Goal: Task Accomplishment & Management: Manage account settings

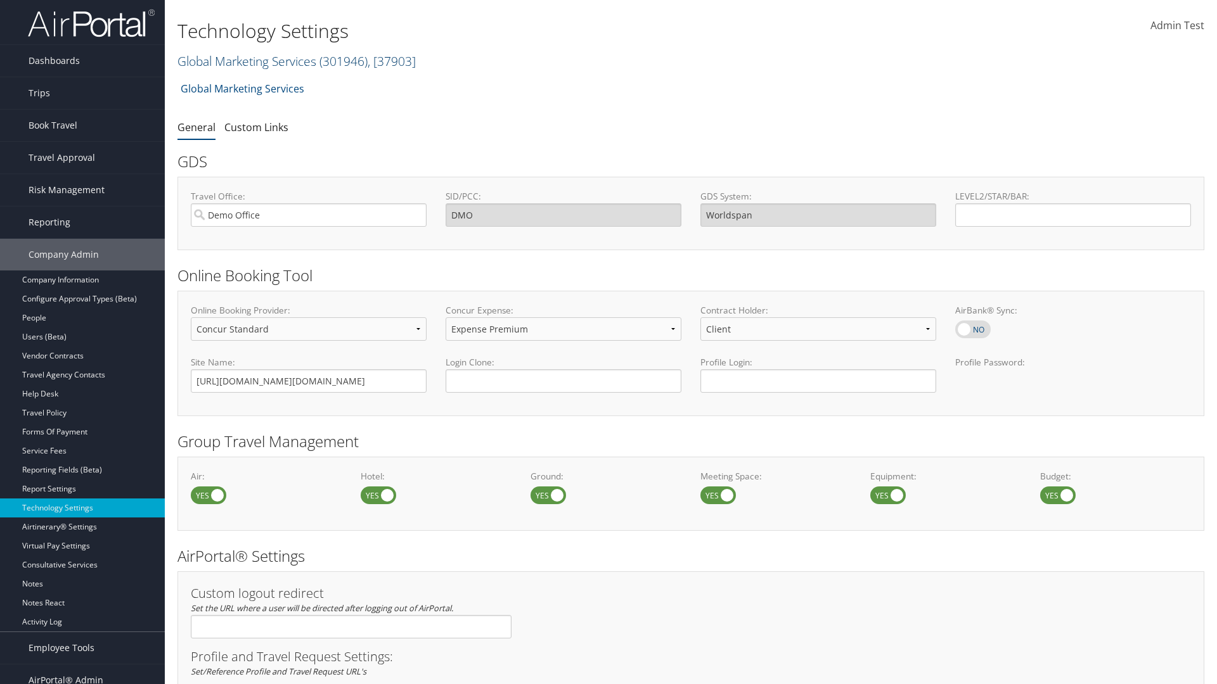
click at [245, 61] on link "Global Marketing Services ( 301946 ) , [ 37903 ]" at bounding box center [296, 61] width 238 height 17
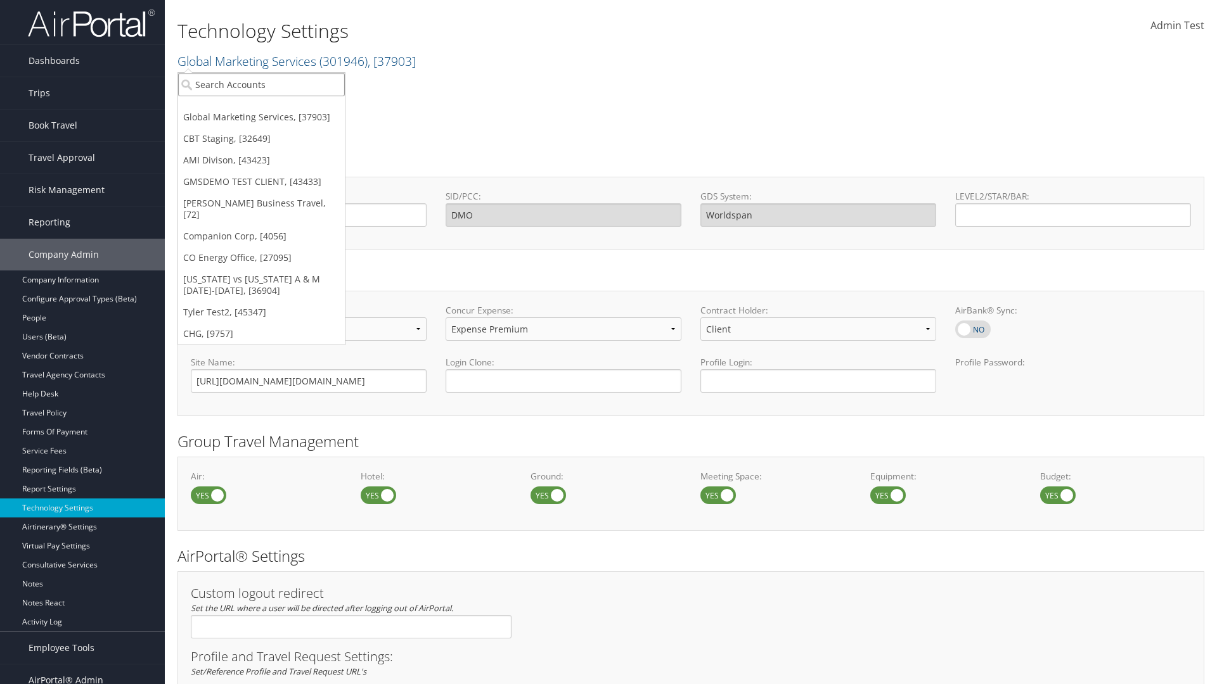
click at [261, 84] on input "search" at bounding box center [261, 84] width 167 height 23
type input "GMSDEMO TEST CLIENT"
click at [296, 108] on div "GMSDEMO TEST CLIENT (GMSDEMOCHILDR), [43433]" at bounding box center [296, 107] width 250 height 11
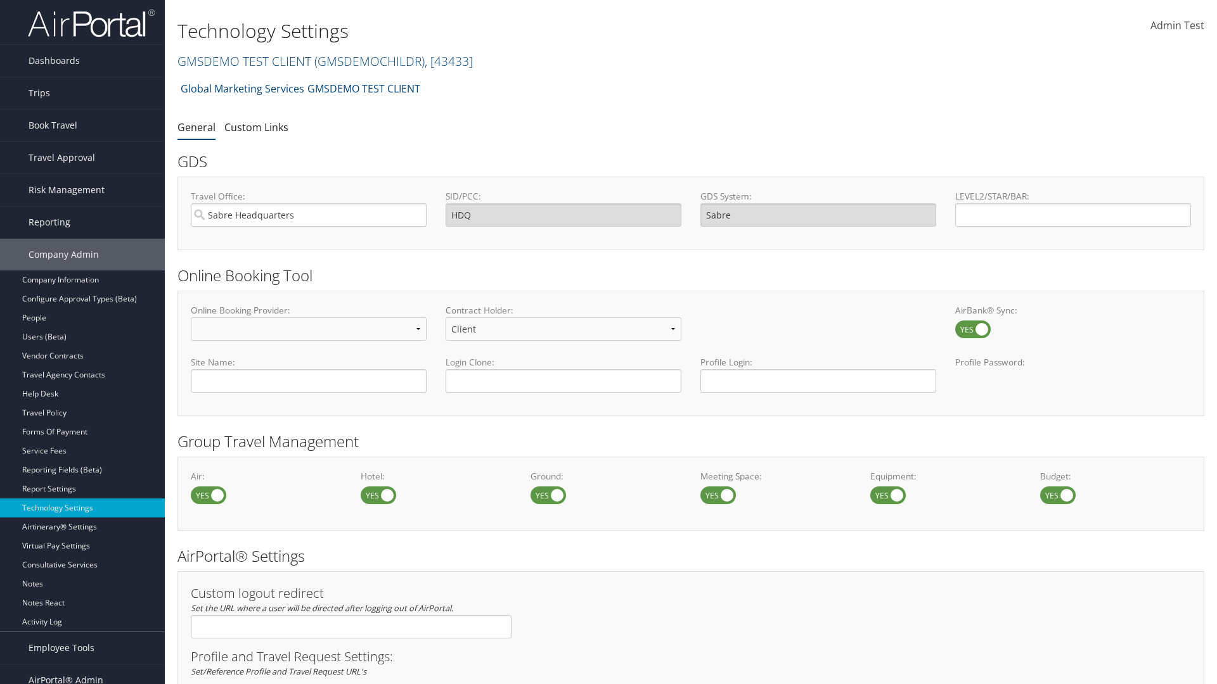
scroll to position [429, 0]
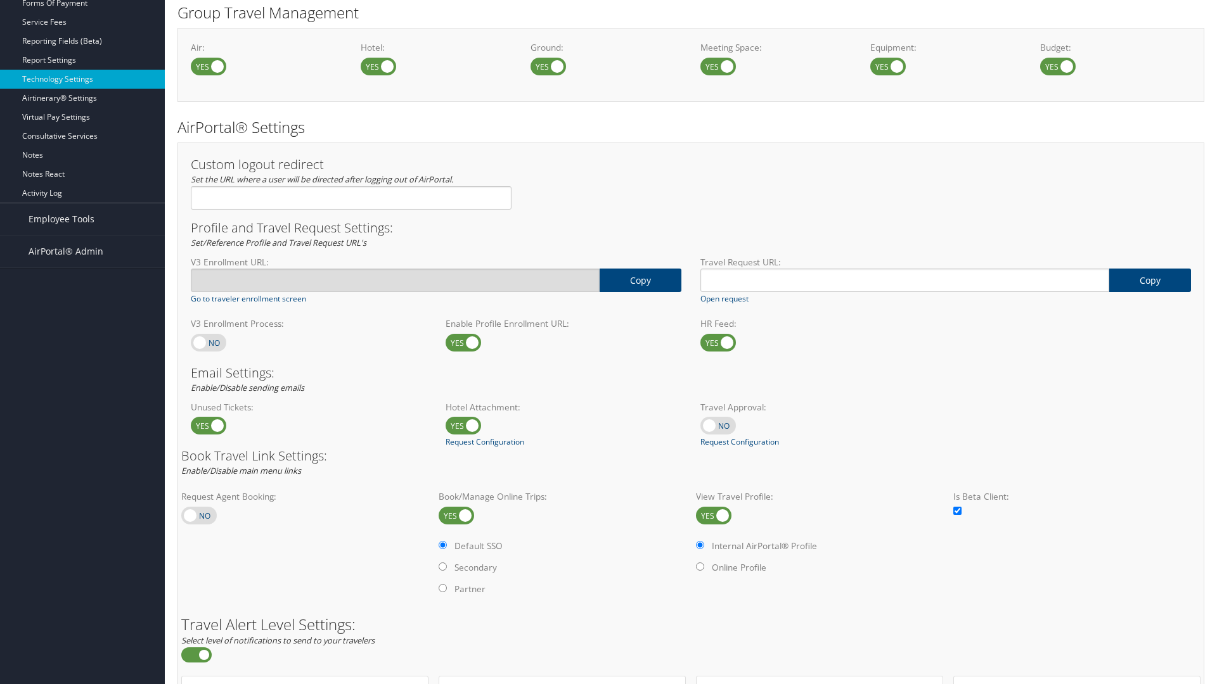
click at [209, 342] on label at bounding box center [208, 343] width 35 height 18
click at [205, 342] on input "checkbox" at bounding box center [201, 344] width 8 height 8
checkbox input "true"
type input "https://staging-airportal.cbtat.com/enroll/301946"
click at [209, 342] on label at bounding box center [208, 343] width 35 height 18
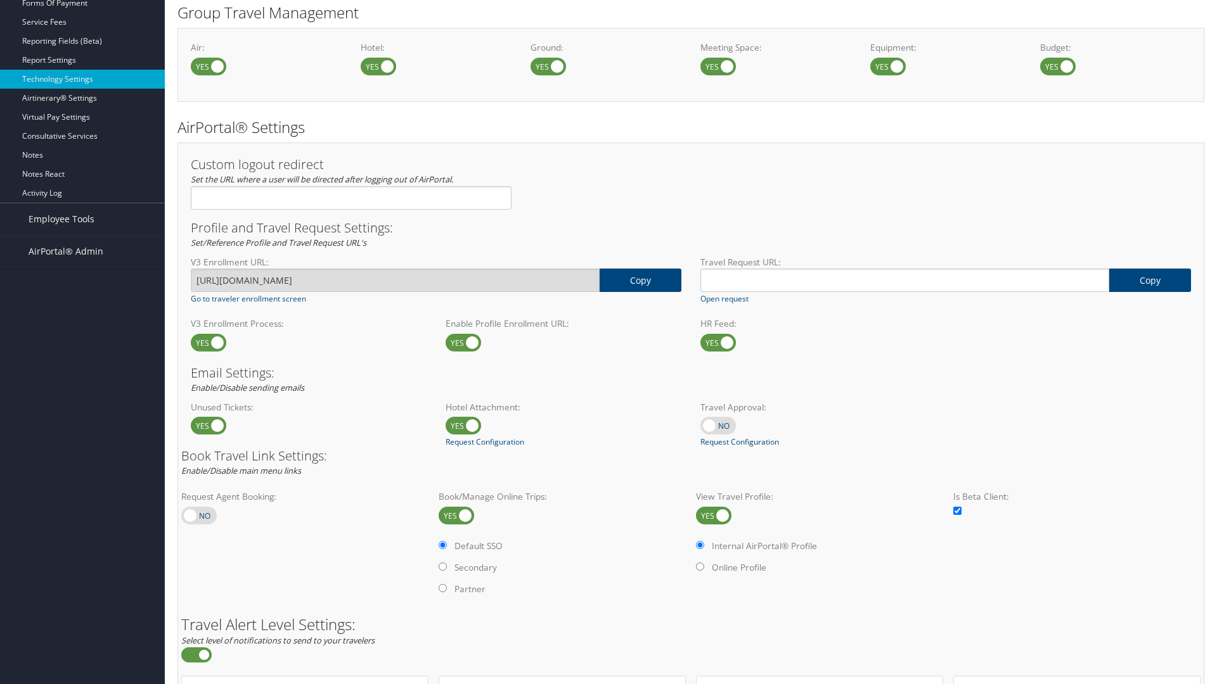
click at [205, 342] on input "checkbox" at bounding box center [201, 344] width 8 height 8
checkbox input "false"
